Goal: Transaction & Acquisition: Download file/media

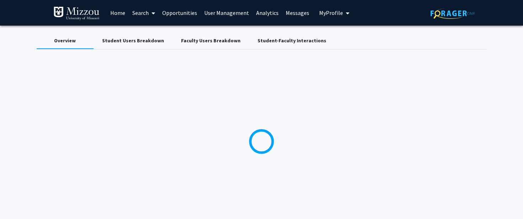
click at [334, 13] on span "My Profile" at bounding box center [331, 12] width 24 height 7
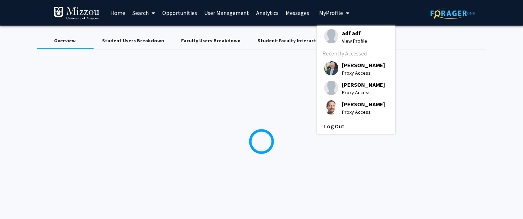
click at [330, 129] on link "Log Out" at bounding box center [356, 126] width 64 height 9
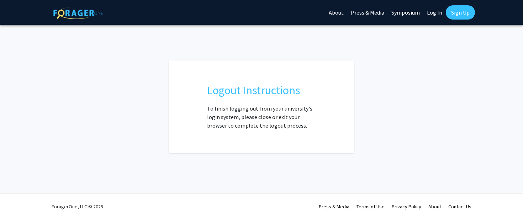
click at [433, 12] on link "Log In" at bounding box center [435, 12] width 22 height 25
select select
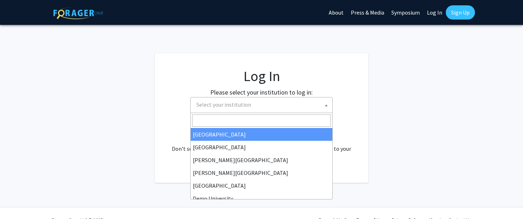
click at [238, 107] on span "Select your institution" at bounding box center [223, 104] width 55 height 7
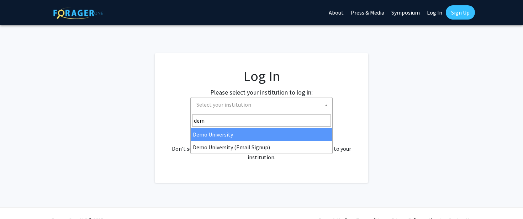
type input "demo"
select select "8"
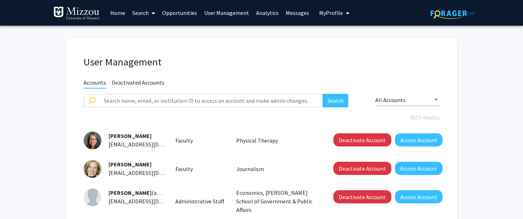
click at [330, 56] on h1 "User Management" at bounding box center [262, 62] width 356 height 12
click at [257, 11] on link "Analytics" at bounding box center [268, 12] width 30 height 25
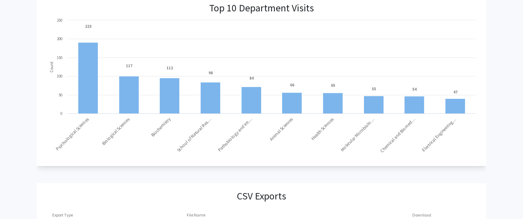
scroll to position [806, 0]
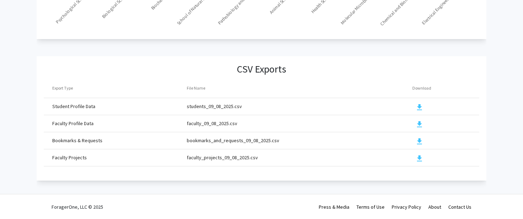
click at [418, 103] on mat-icon "download" at bounding box center [419, 107] width 9 height 9
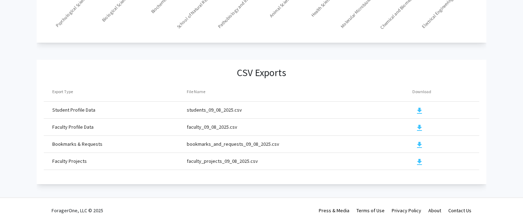
click at [420, 143] on mat-icon "download" at bounding box center [419, 145] width 9 height 9
click at [420, 162] on mat-icon "download" at bounding box center [419, 162] width 9 height 9
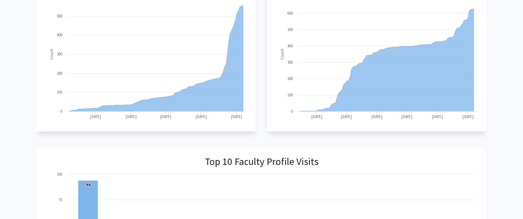
scroll to position [333, 0]
